Goal: Information Seeking & Learning: Check status

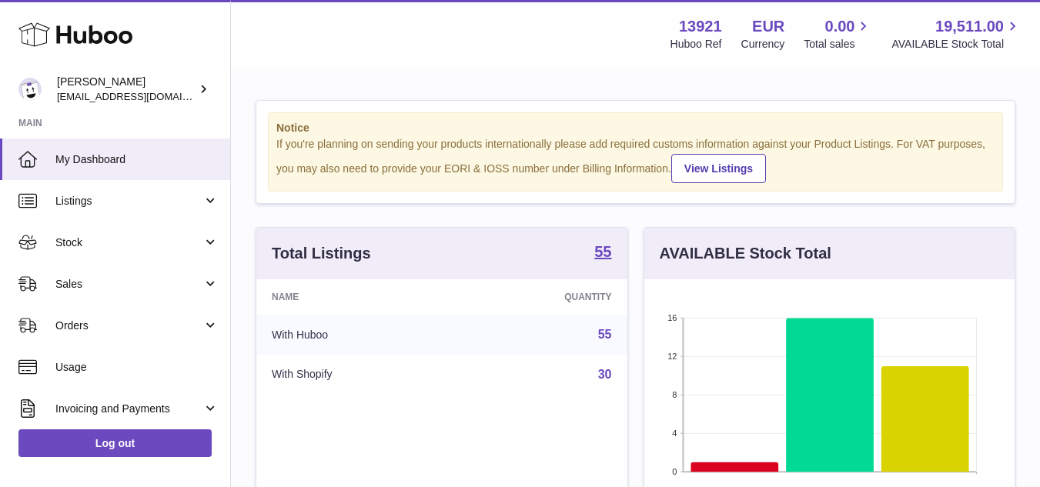
scroll to position [240, 370]
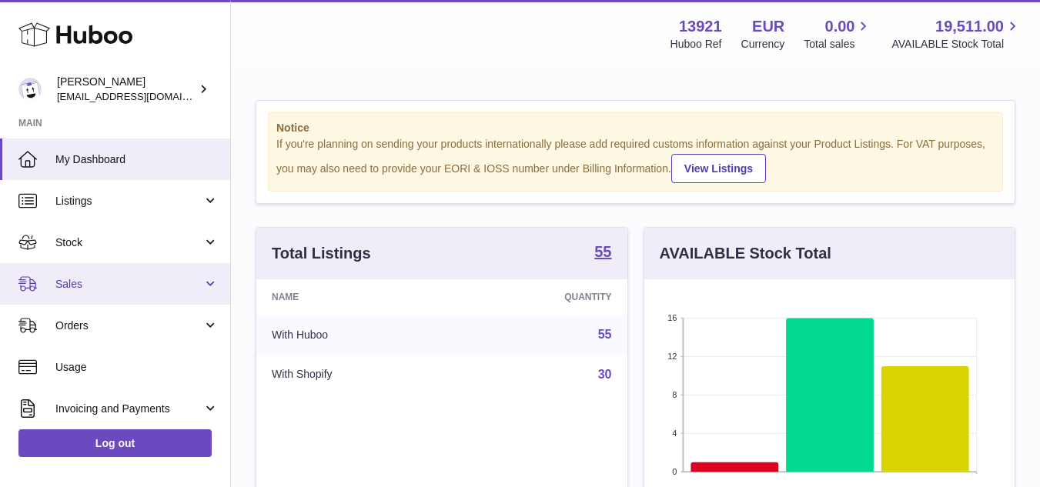
click at [87, 278] on span "Sales" at bounding box center [128, 284] width 147 height 15
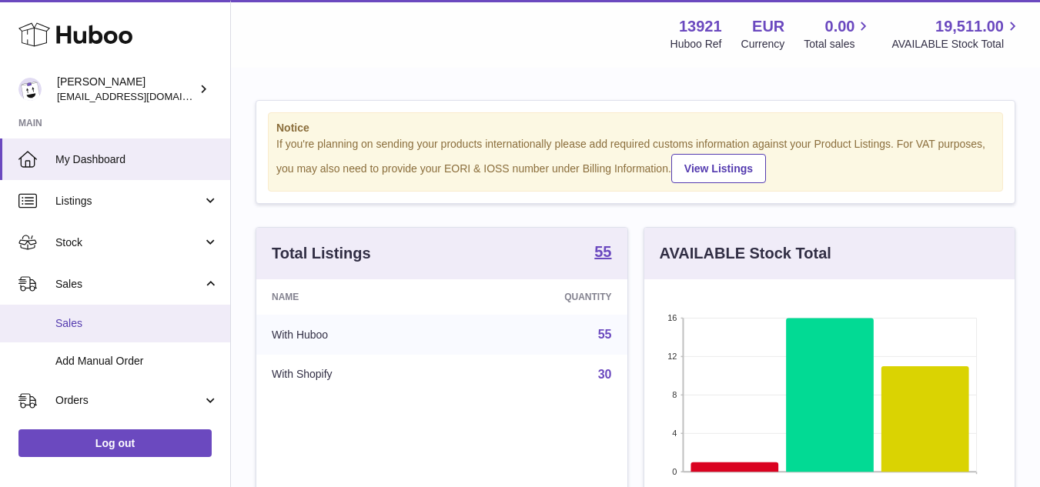
click at [110, 334] on link "Sales" at bounding box center [115, 324] width 230 height 38
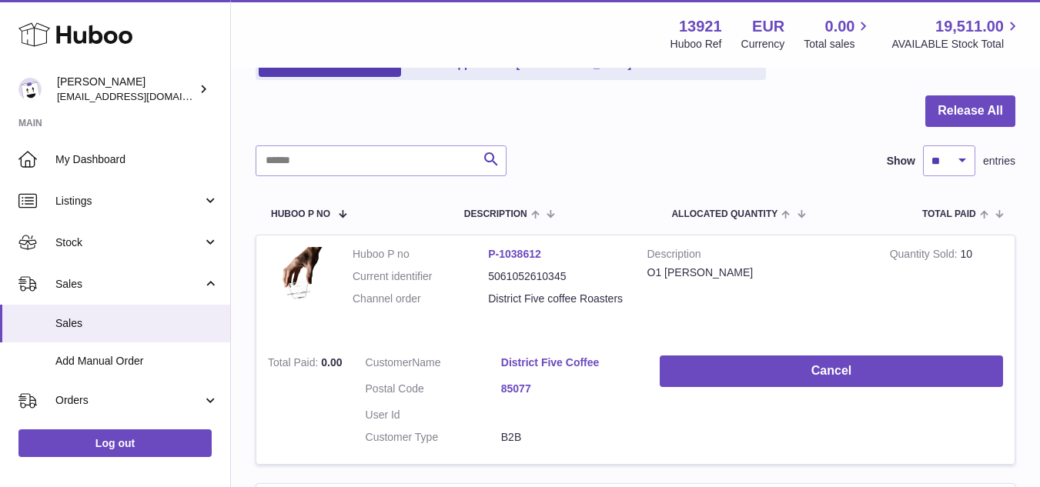
scroll to position [154, 0]
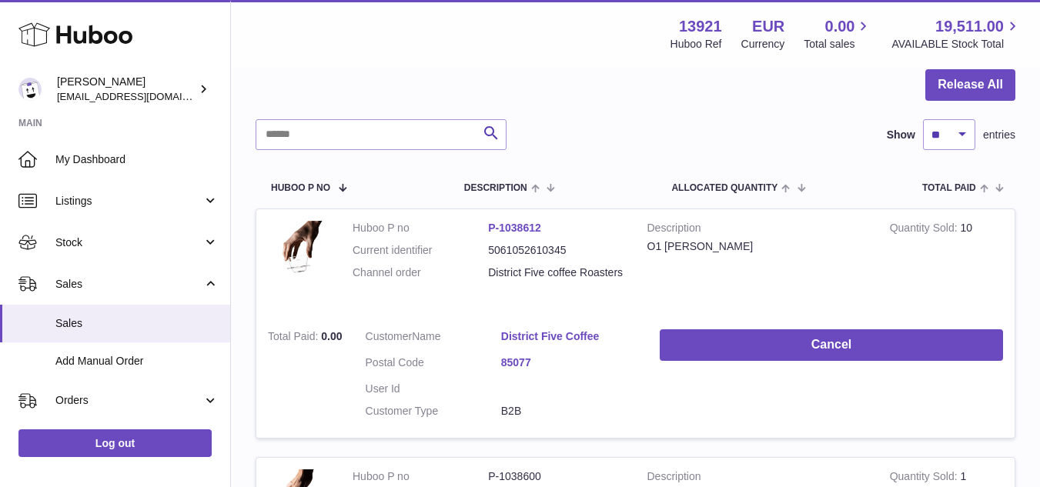
click at [612, 270] on dd "District Five coffee Roasters" at bounding box center [555, 272] width 135 height 15
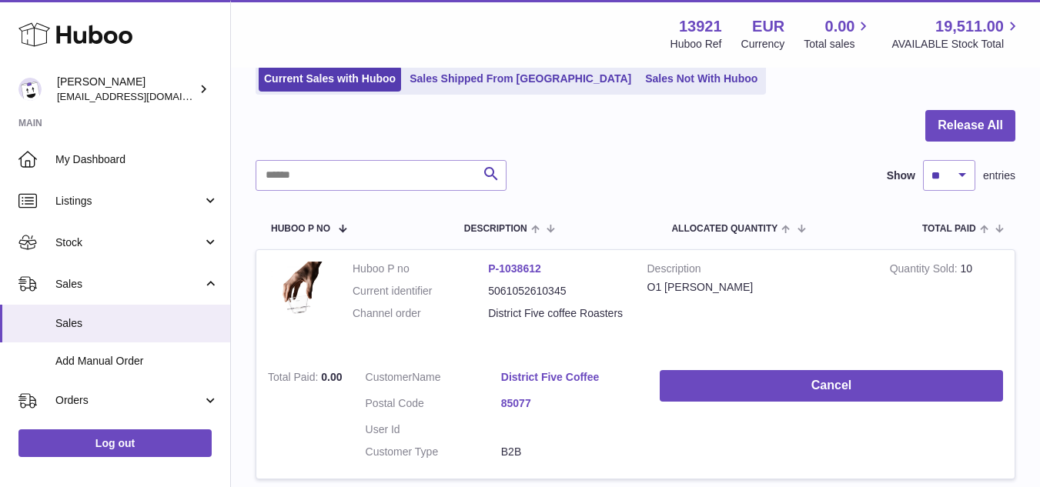
scroll to position [0, 0]
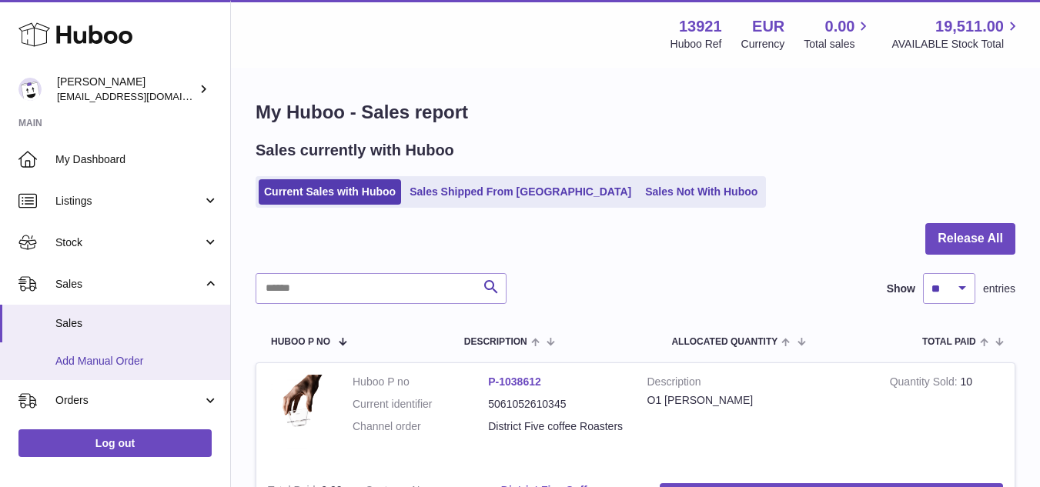
click at [113, 362] on span "Add Manual Order" at bounding box center [136, 361] width 163 height 15
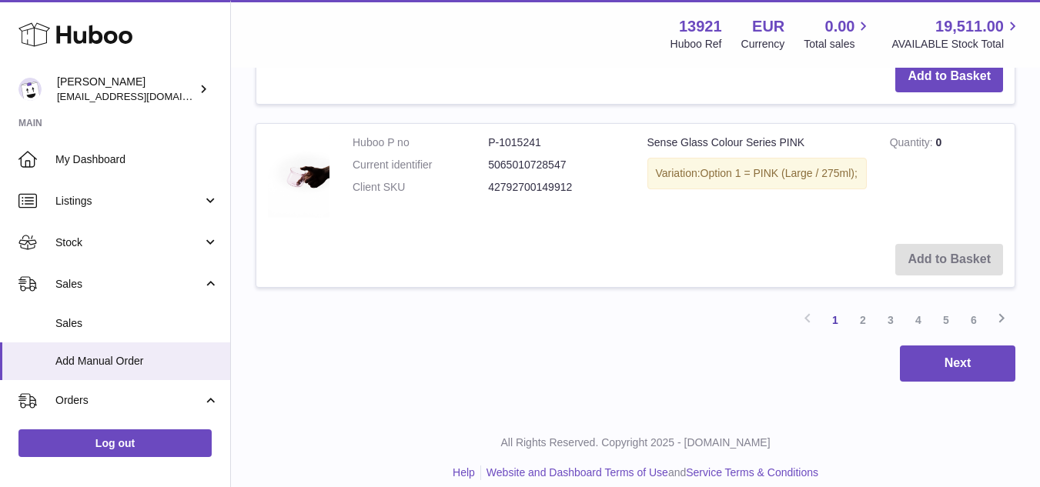
scroll to position [2025, 0]
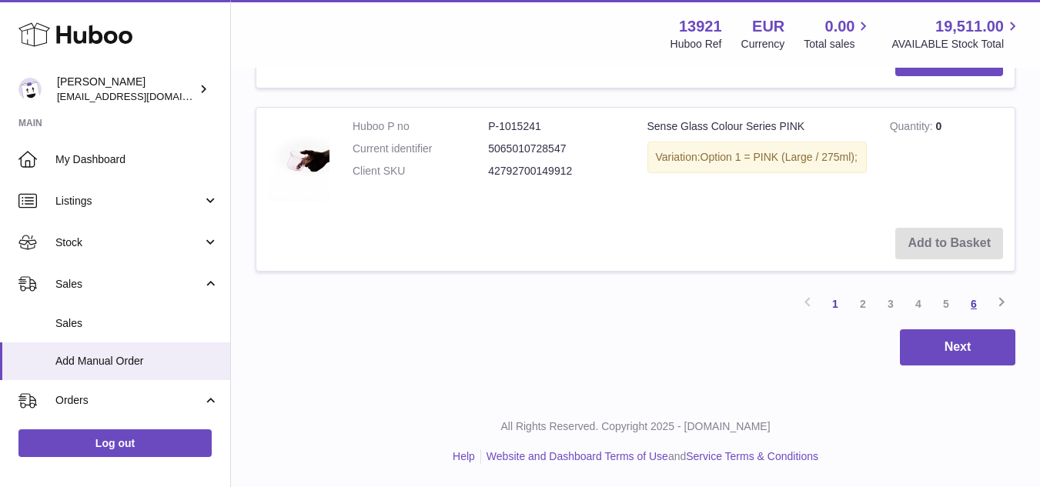
click at [980, 302] on link "6" at bounding box center [974, 304] width 28 height 28
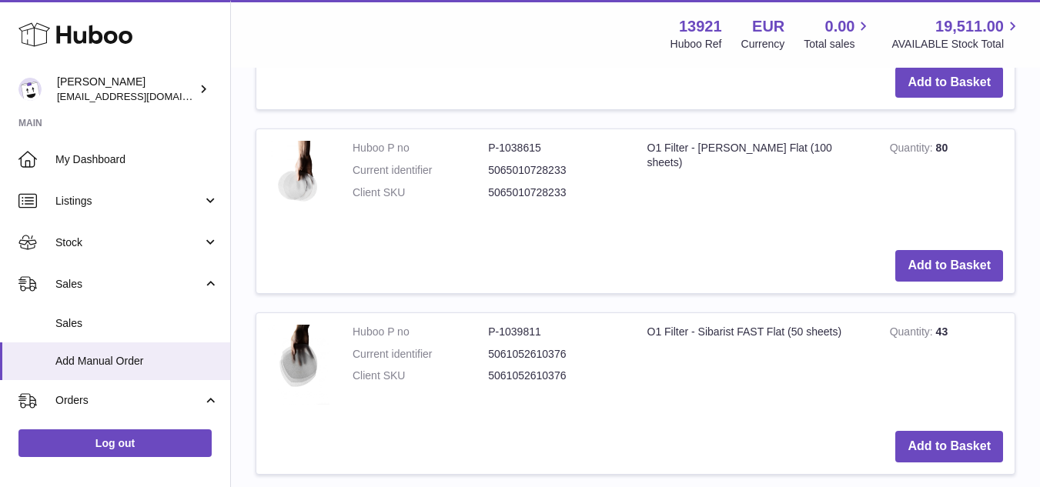
scroll to position [1070, 0]
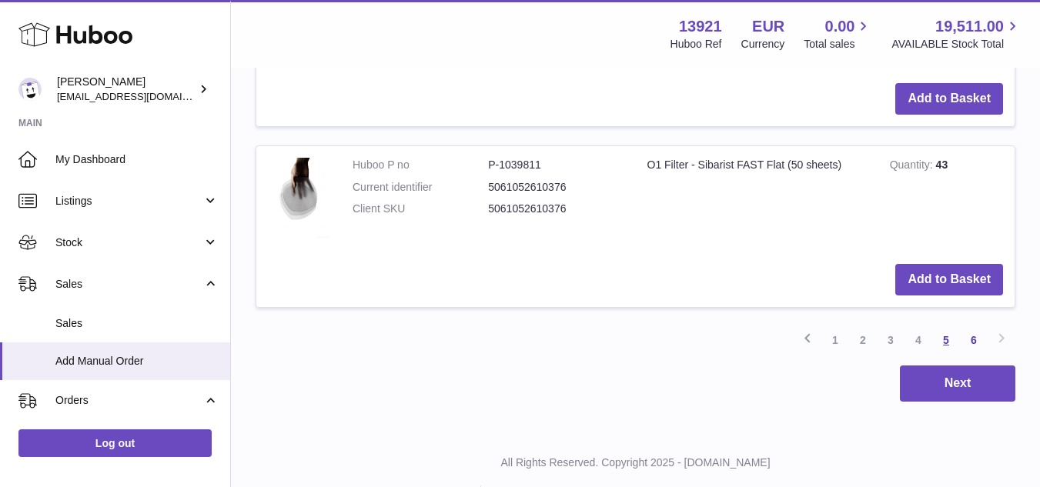
click at [937, 337] on link "5" at bounding box center [946, 340] width 28 height 28
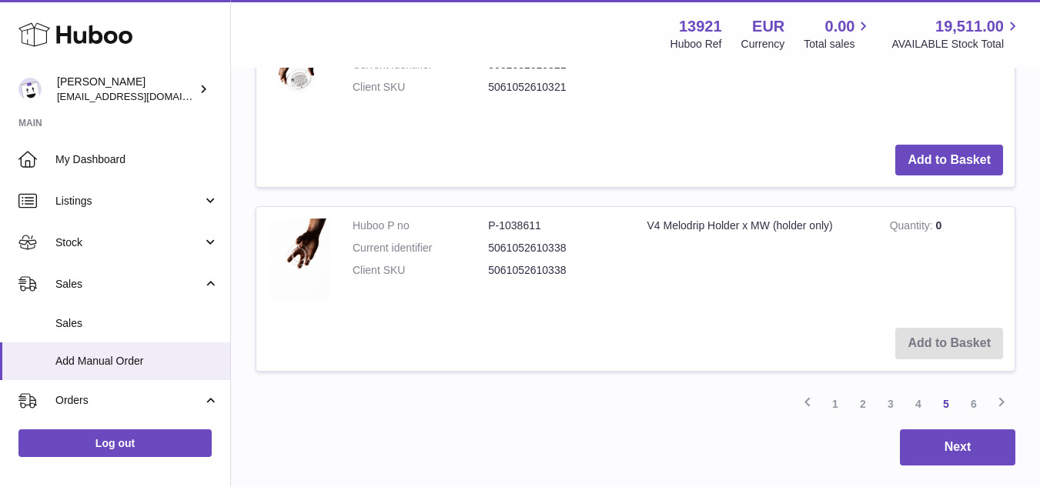
scroll to position [2025, 0]
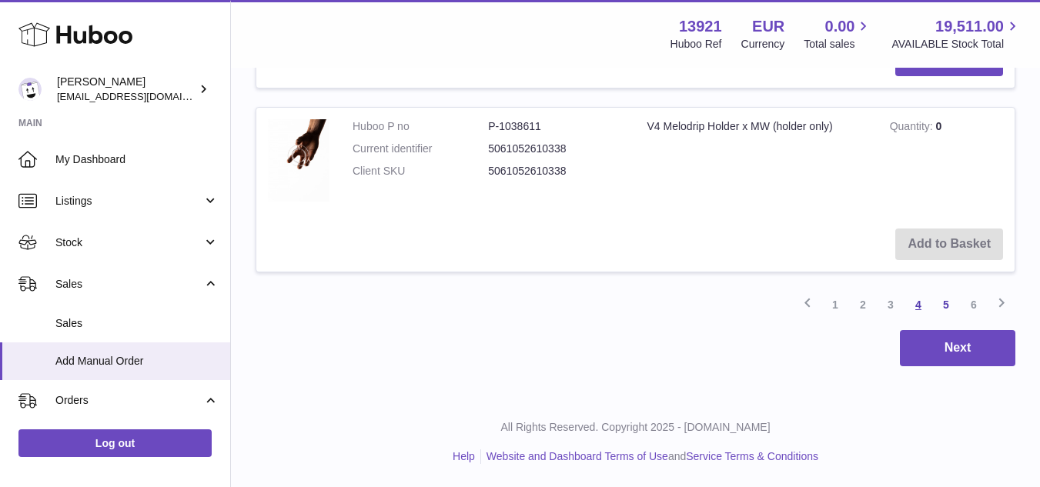
click at [921, 307] on link "4" at bounding box center [918, 305] width 28 height 28
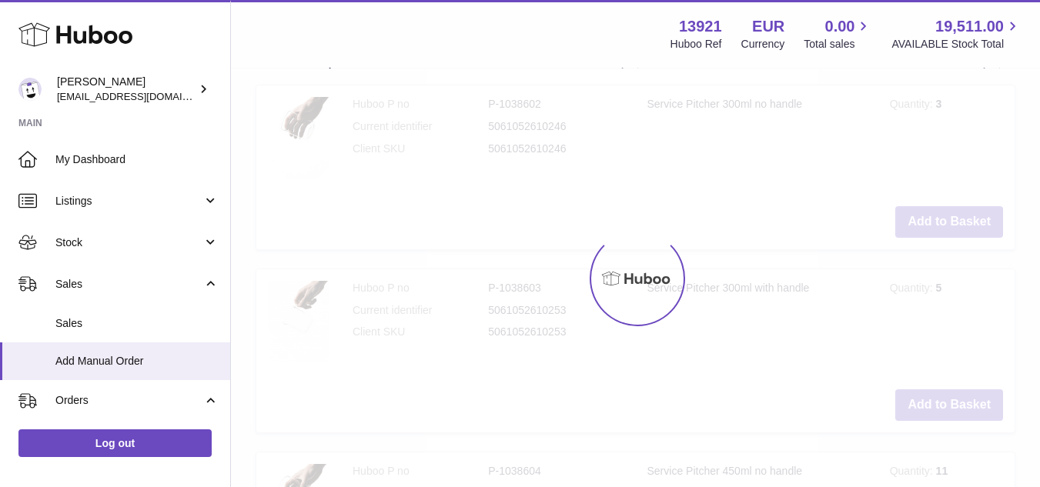
scroll to position [69, 0]
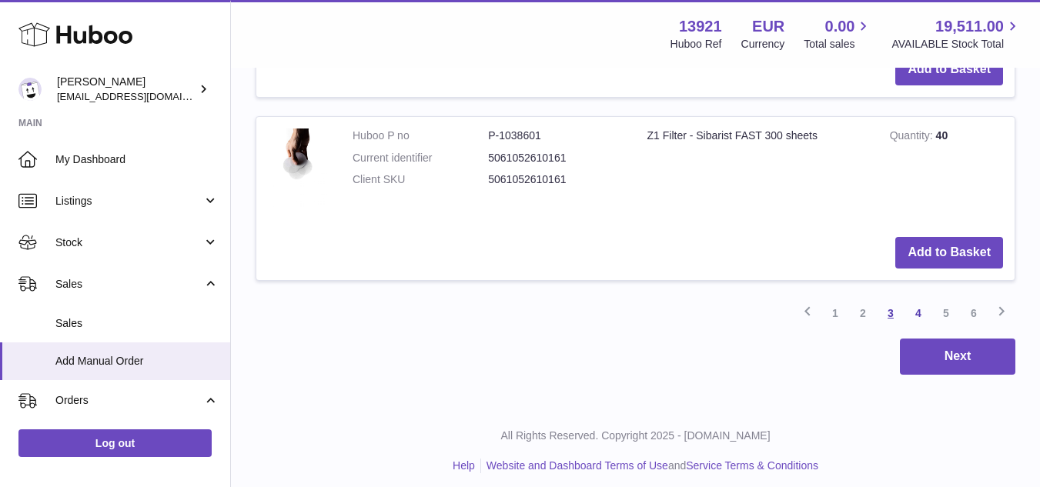
click at [896, 315] on link "3" at bounding box center [890, 313] width 28 height 28
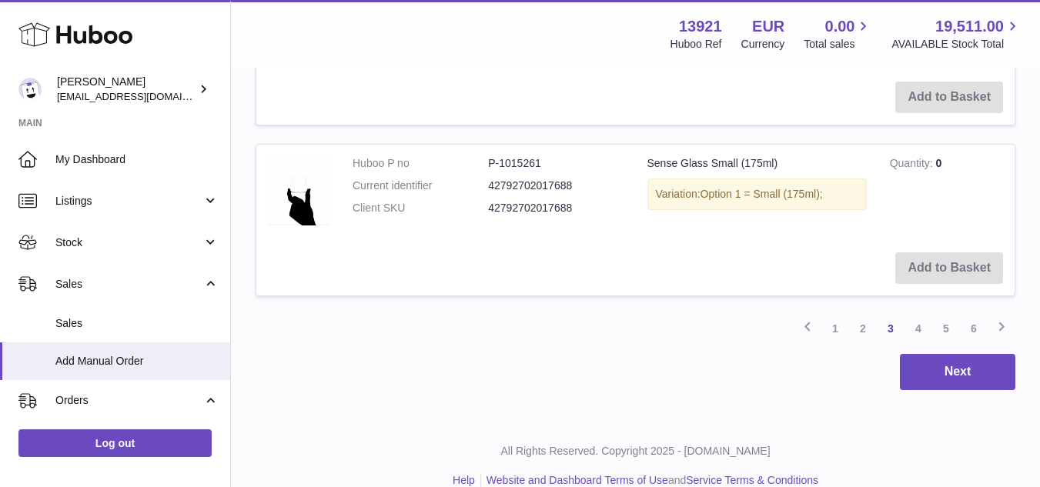
scroll to position [2021, 0]
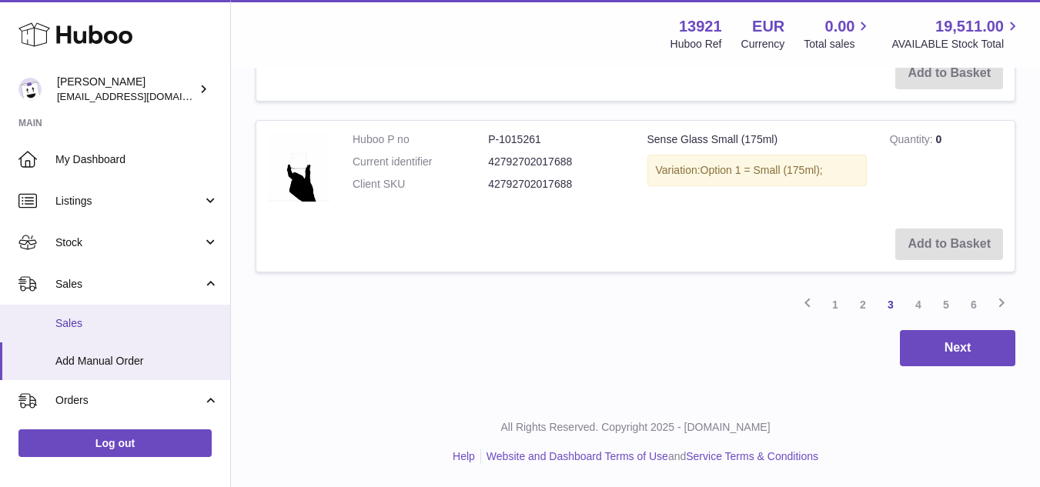
click at [74, 316] on span "Sales" at bounding box center [136, 323] width 163 height 15
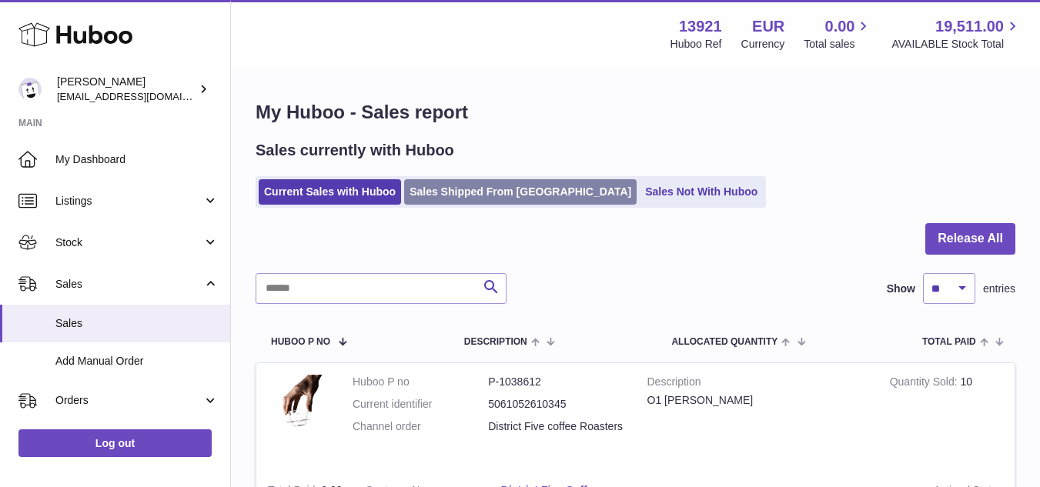
click at [493, 183] on link "Sales Shipped From Huboo" at bounding box center [520, 191] width 232 height 25
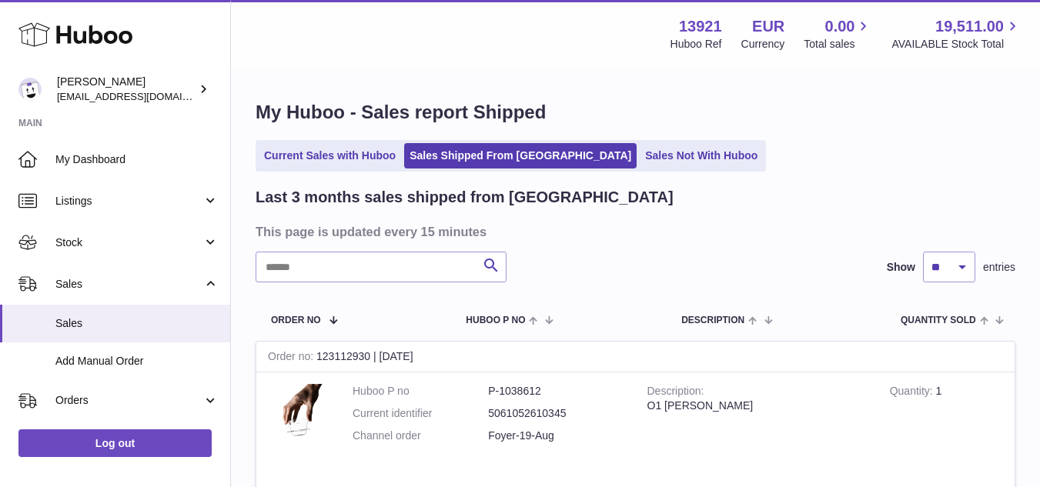
click at [337, 164] on link "Current Sales with Huboo" at bounding box center [330, 155] width 142 height 25
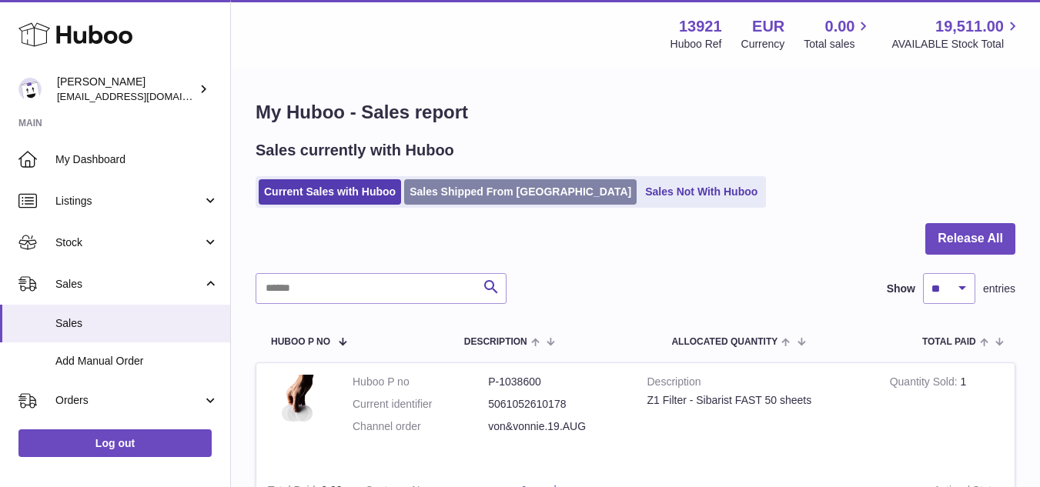
click at [469, 189] on link "Sales Shipped From [GEOGRAPHIC_DATA]" at bounding box center [520, 191] width 232 height 25
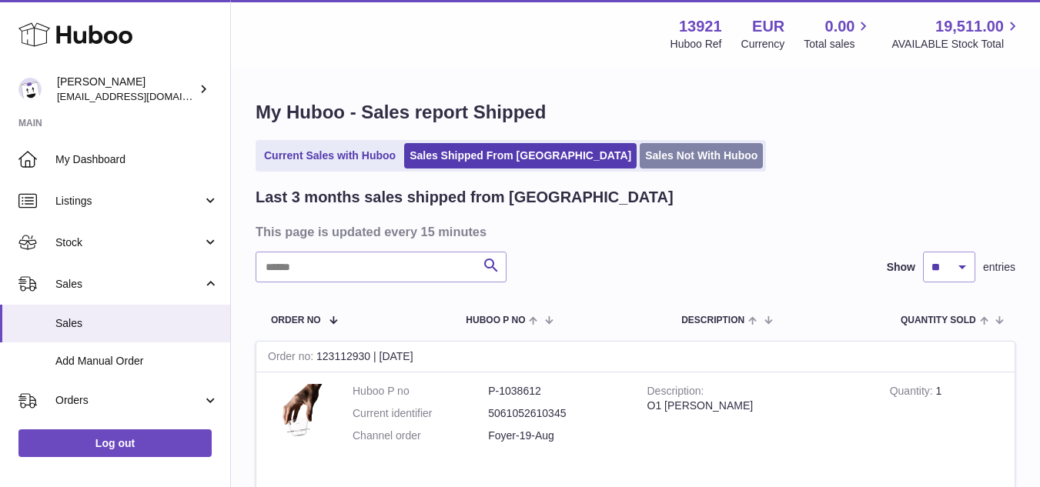
click at [669, 149] on link "Sales Not With Huboo" at bounding box center [700, 155] width 123 height 25
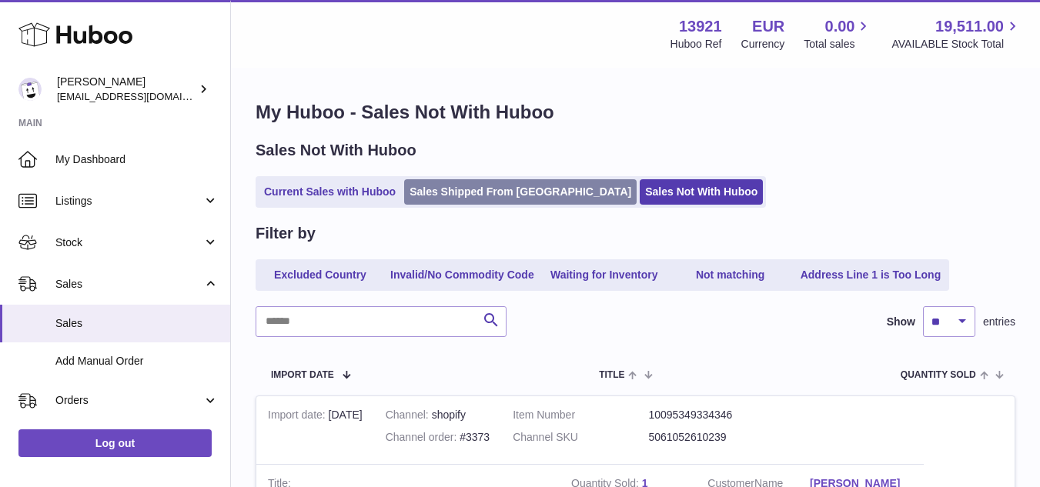
click at [497, 192] on link "Sales Shipped From [GEOGRAPHIC_DATA]" at bounding box center [520, 191] width 232 height 25
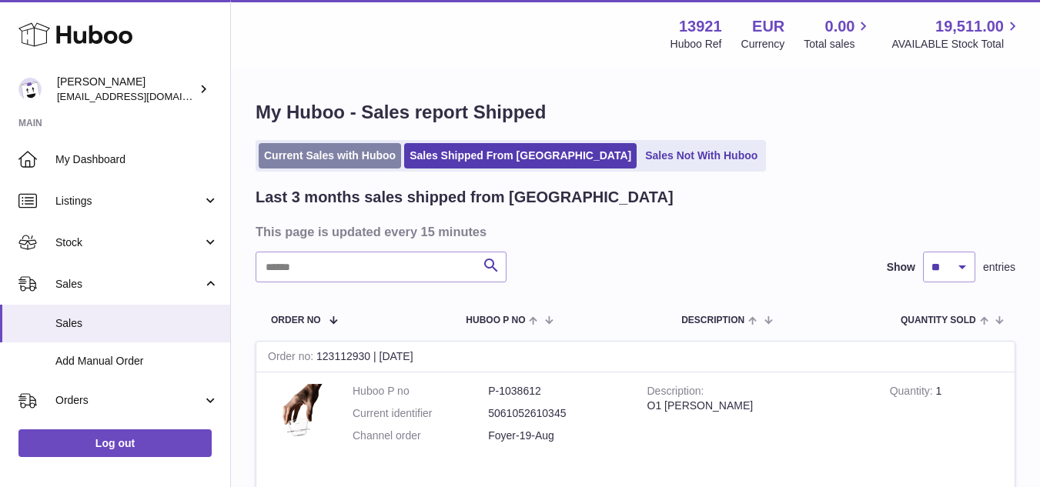
click at [333, 143] on link "Current Sales with Huboo" at bounding box center [330, 155] width 142 height 25
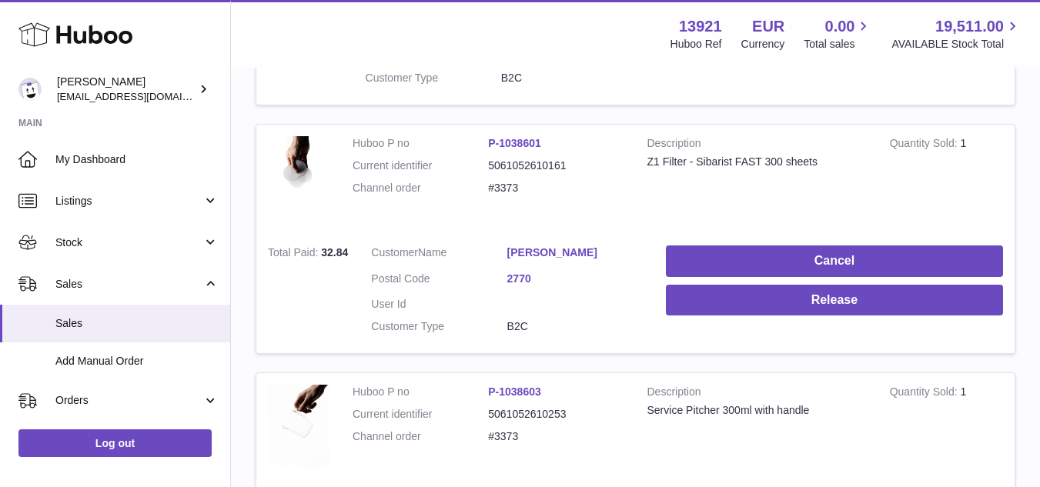
scroll to position [1000, 0]
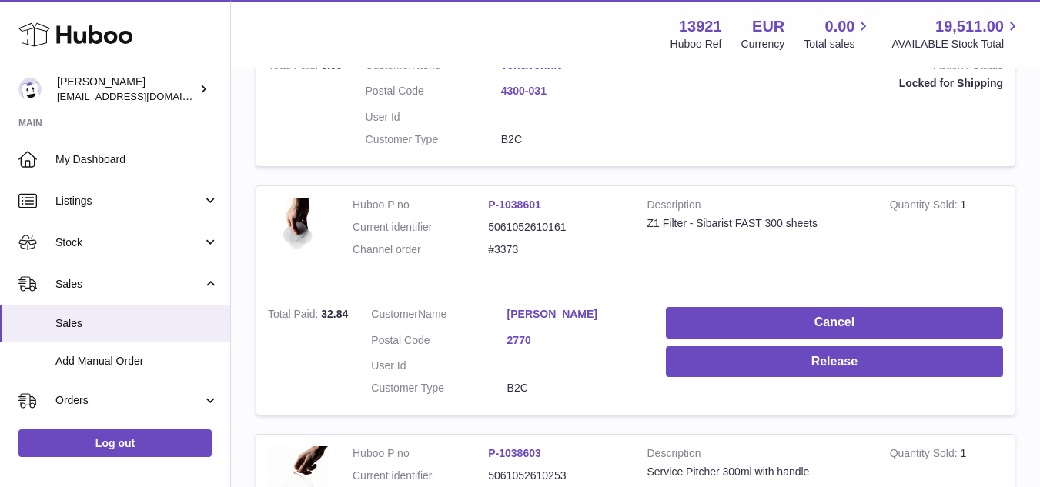
scroll to position [923, 0]
